Goal: Navigation & Orientation: Find specific page/section

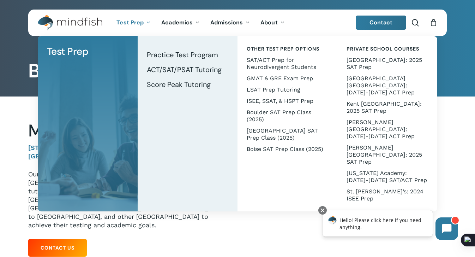
click at [68, 18] on img "Main Menu" at bounding box center [67, 23] width 58 height 16
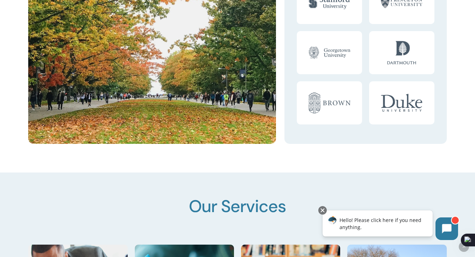
scroll to position [830, 0]
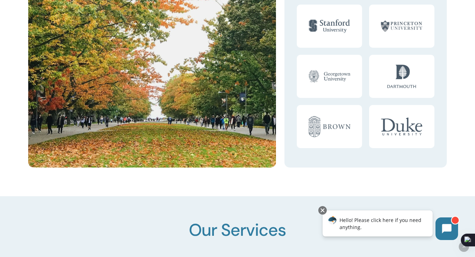
click at [280, 203] on div at bounding box center [237, 232] width 475 height 72
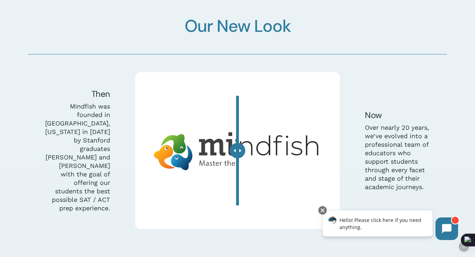
scroll to position [1896, 0]
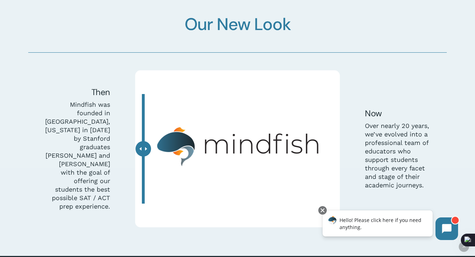
drag, startPoint x: 237, startPoint y: 136, endPoint x: 58, endPoint y: 124, distance: 179.5
click at [58, 124] on div "Then Mindfish was founded in [GEOGRAPHIC_DATA], [US_STATE] in [DATE] by Stanfor…" at bounding box center [237, 148] width 427 height 157
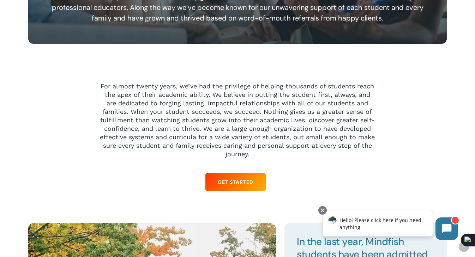
scroll to position [0, 0]
